Goal: Go to known website: Go to known website

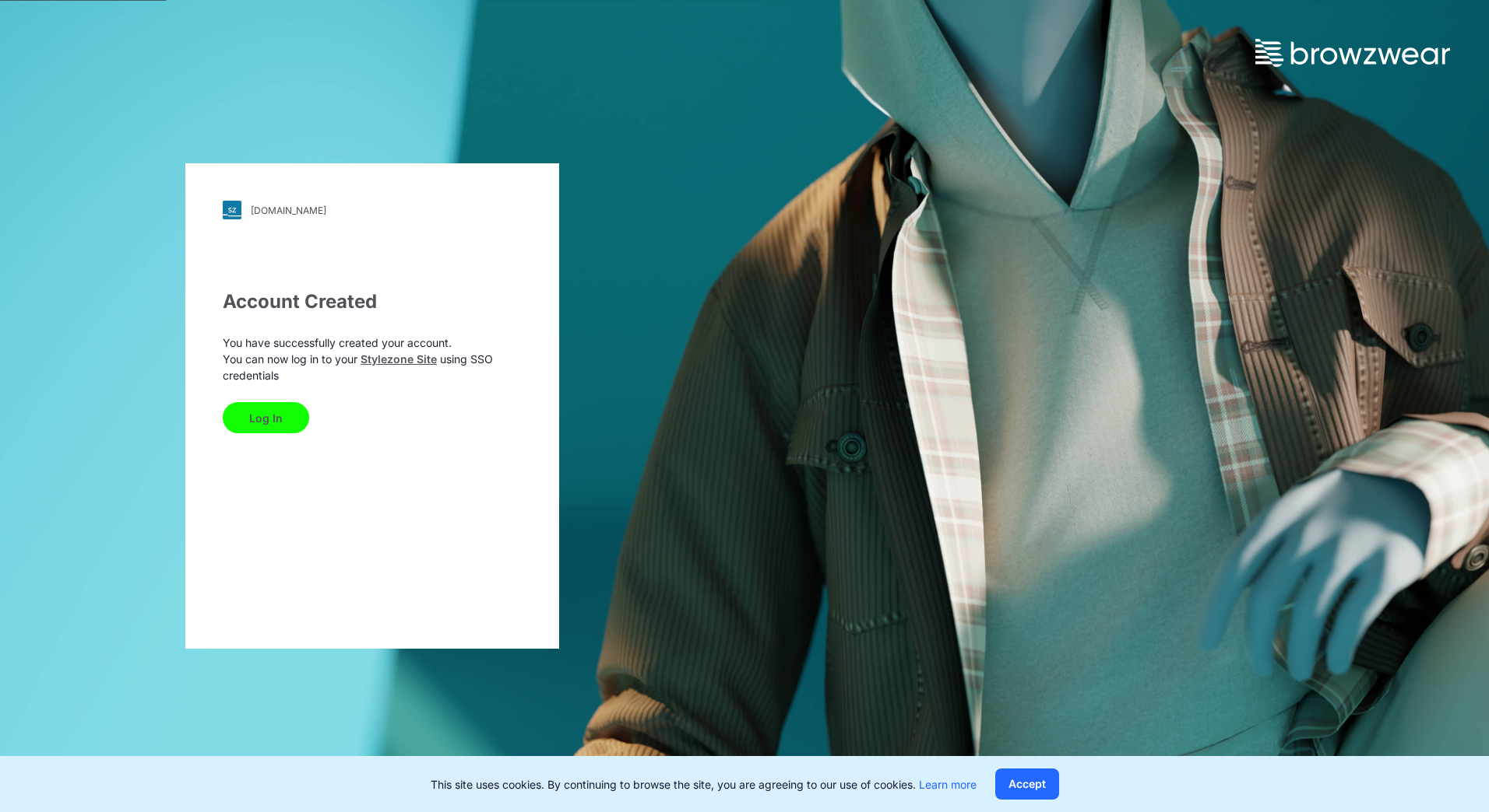
click at [287, 413] on button "Log In" at bounding box center [265, 417] width 86 height 31
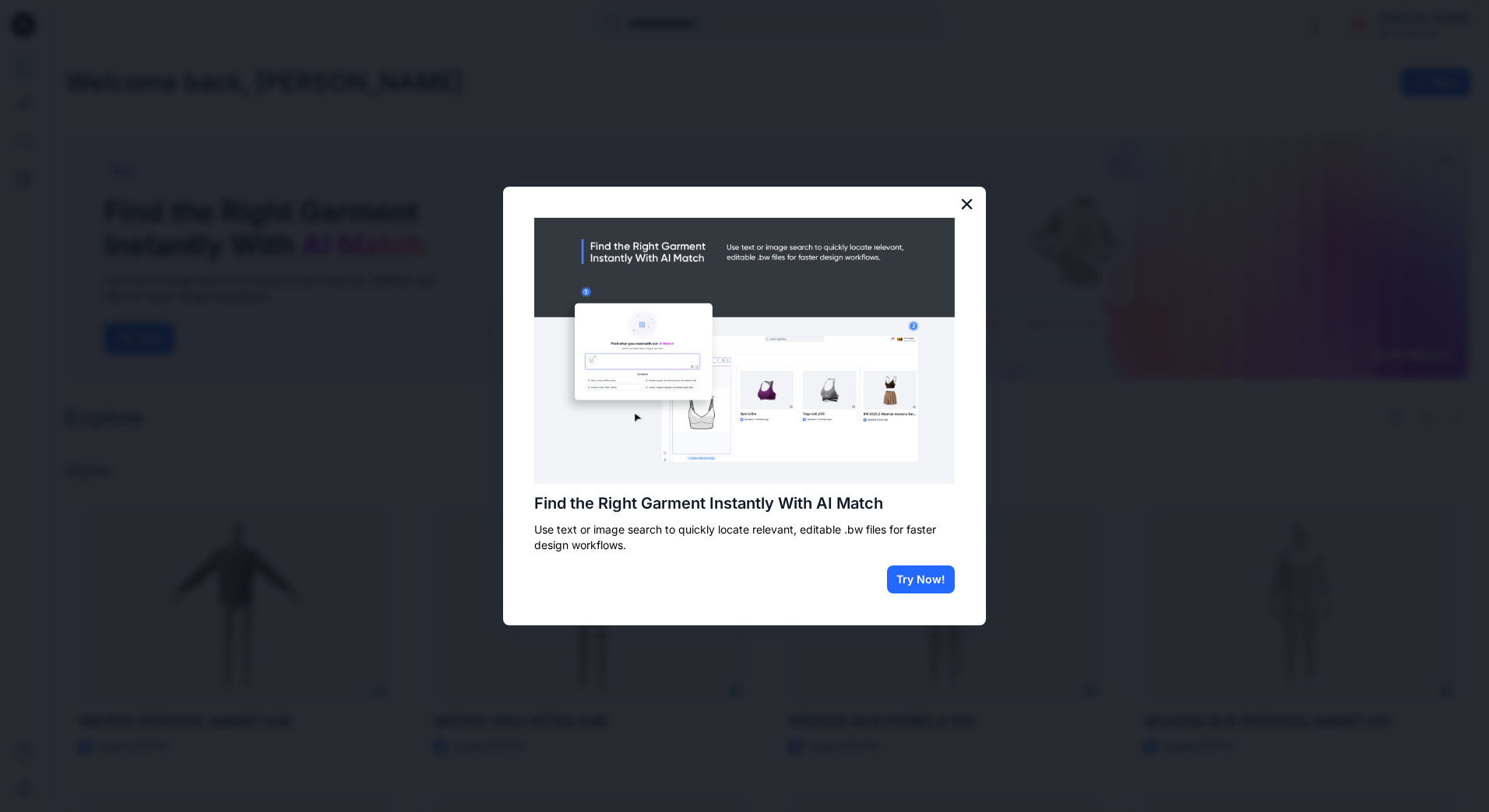
click at [968, 196] on button "×" at bounding box center [967, 204] width 14 height 25
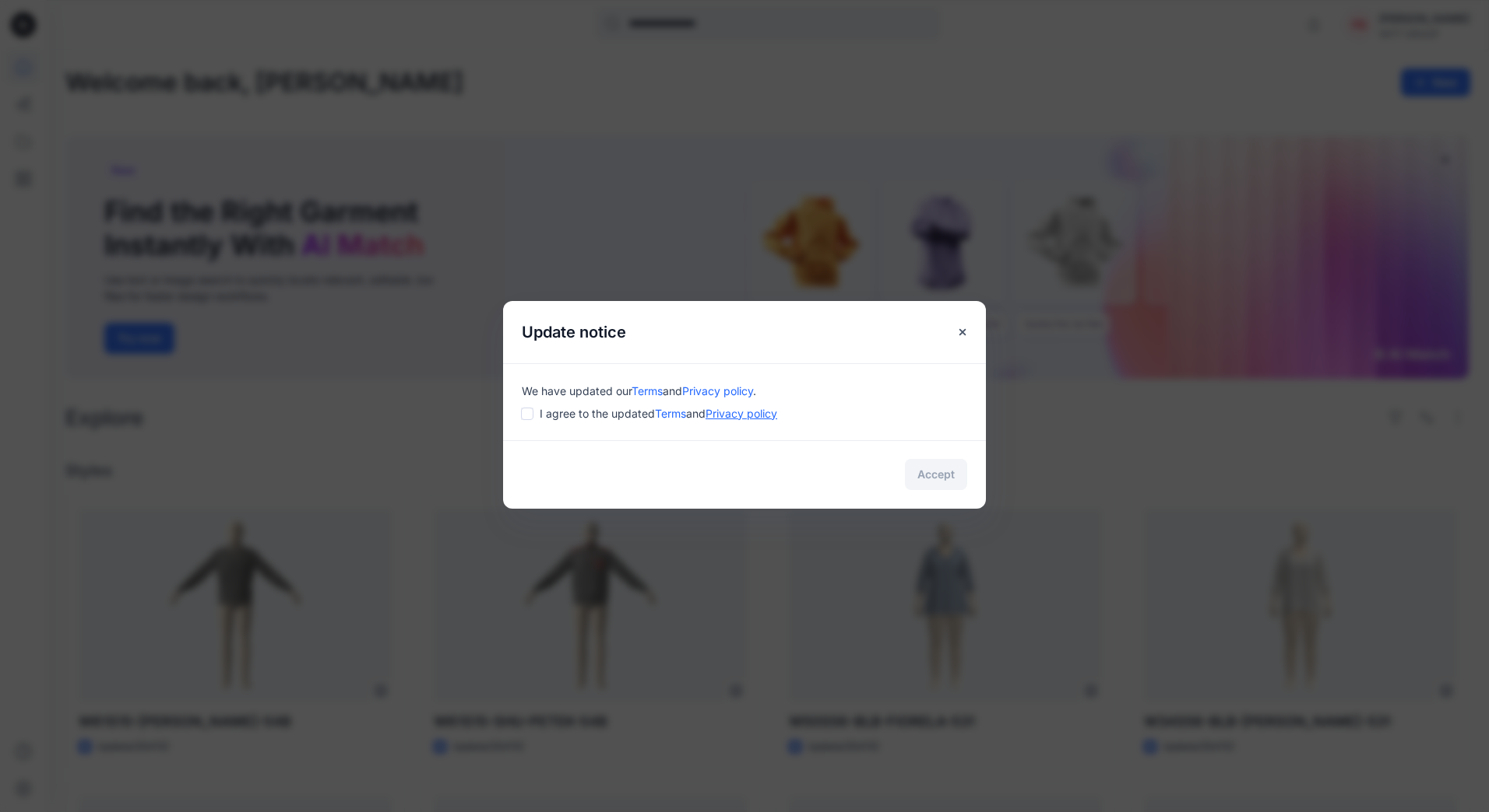
click at [751, 416] on link "Privacy policy" at bounding box center [741, 413] width 72 height 14
click at [952, 482] on button "Accept" at bounding box center [936, 474] width 62 height 31
